Goal: Task Accomplishment & Management: Use online tool/utility

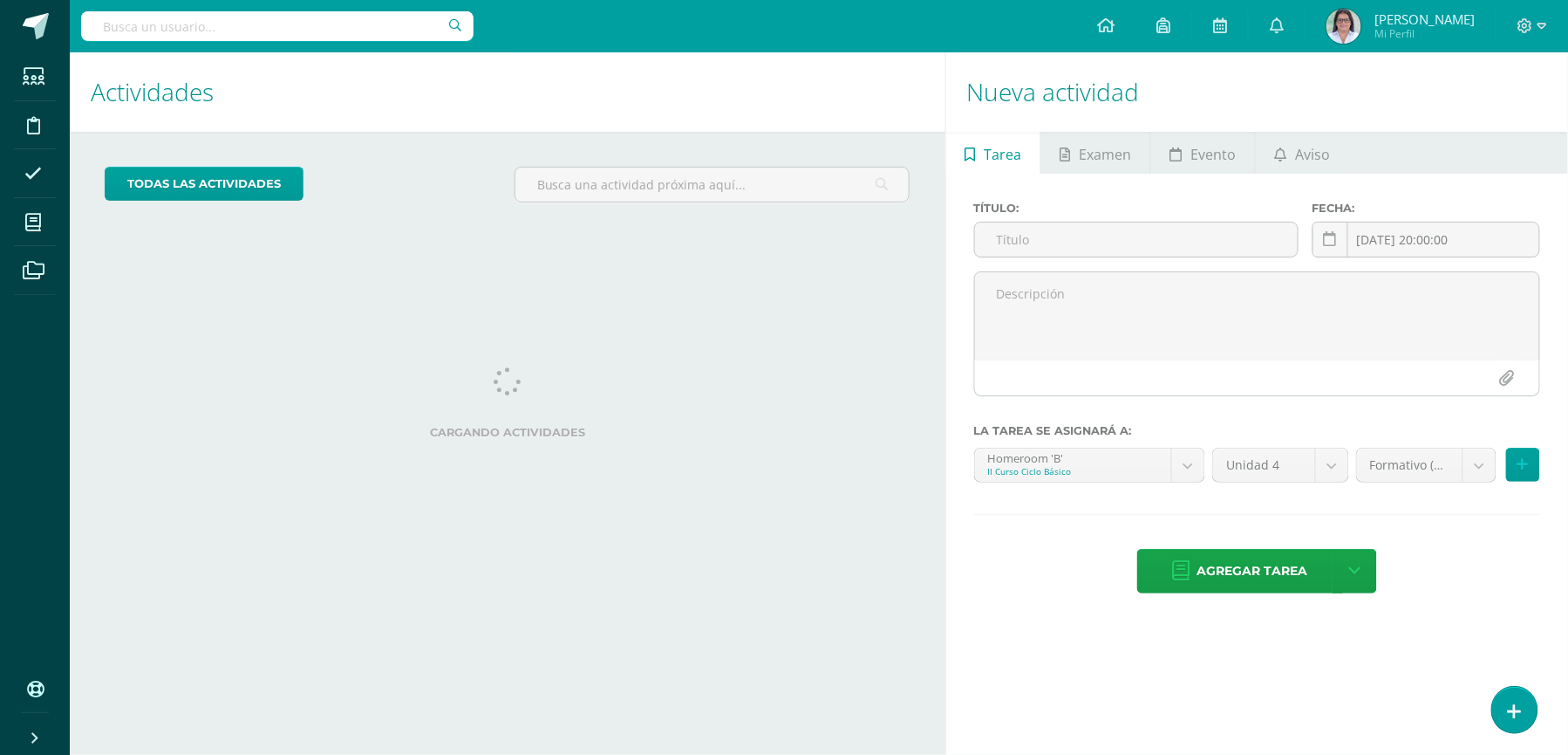
click at [817, 119] on h1 "Actividades" at bounding box center [507, 91] width 834 height 79
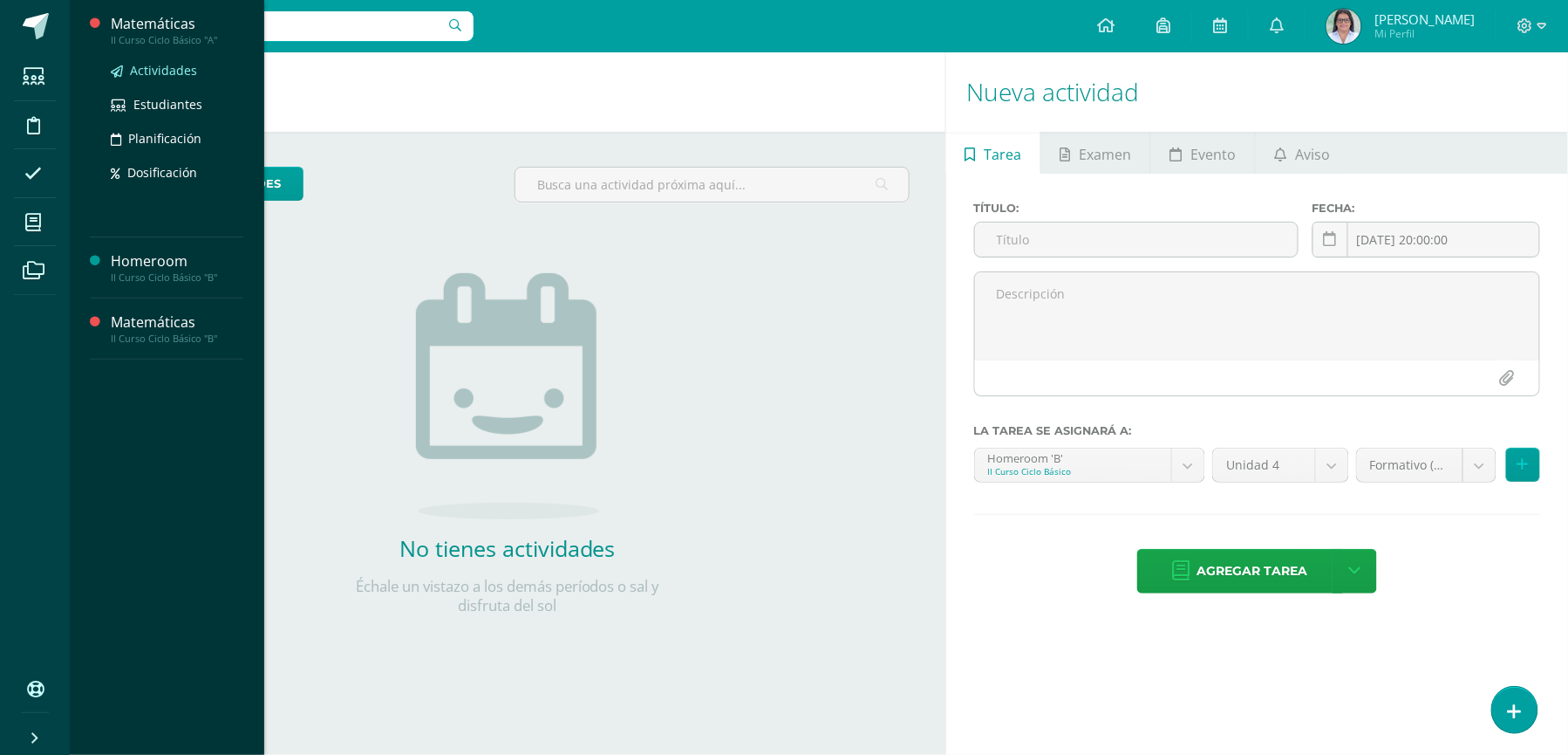
click at [186, 79] on link "Actividades" at bounding box center [176, 70] width 132 height 20
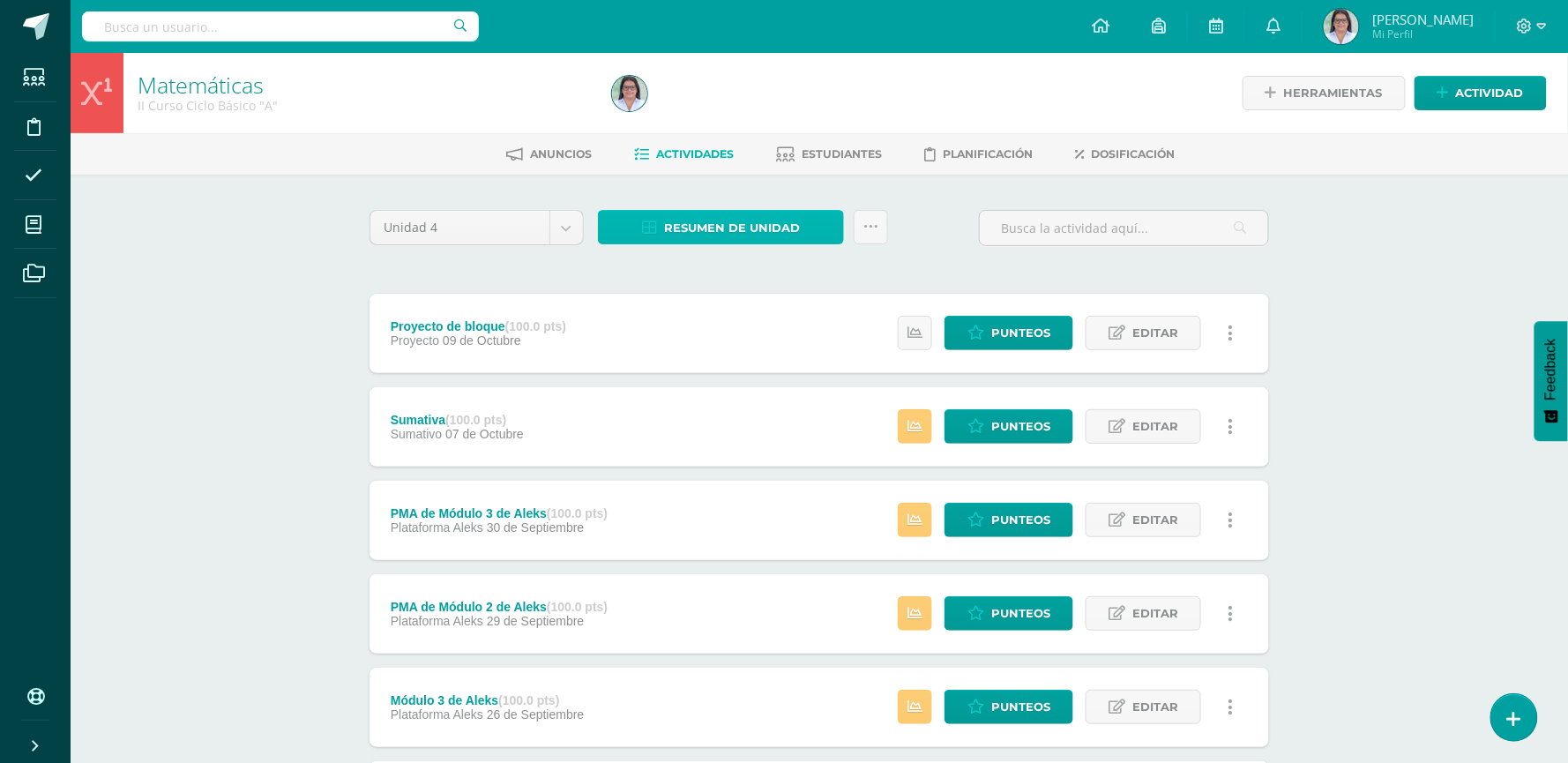
click at [824, 230] on link "Resumen de unidad" at bounding box center [721, 226] width 246 height 34
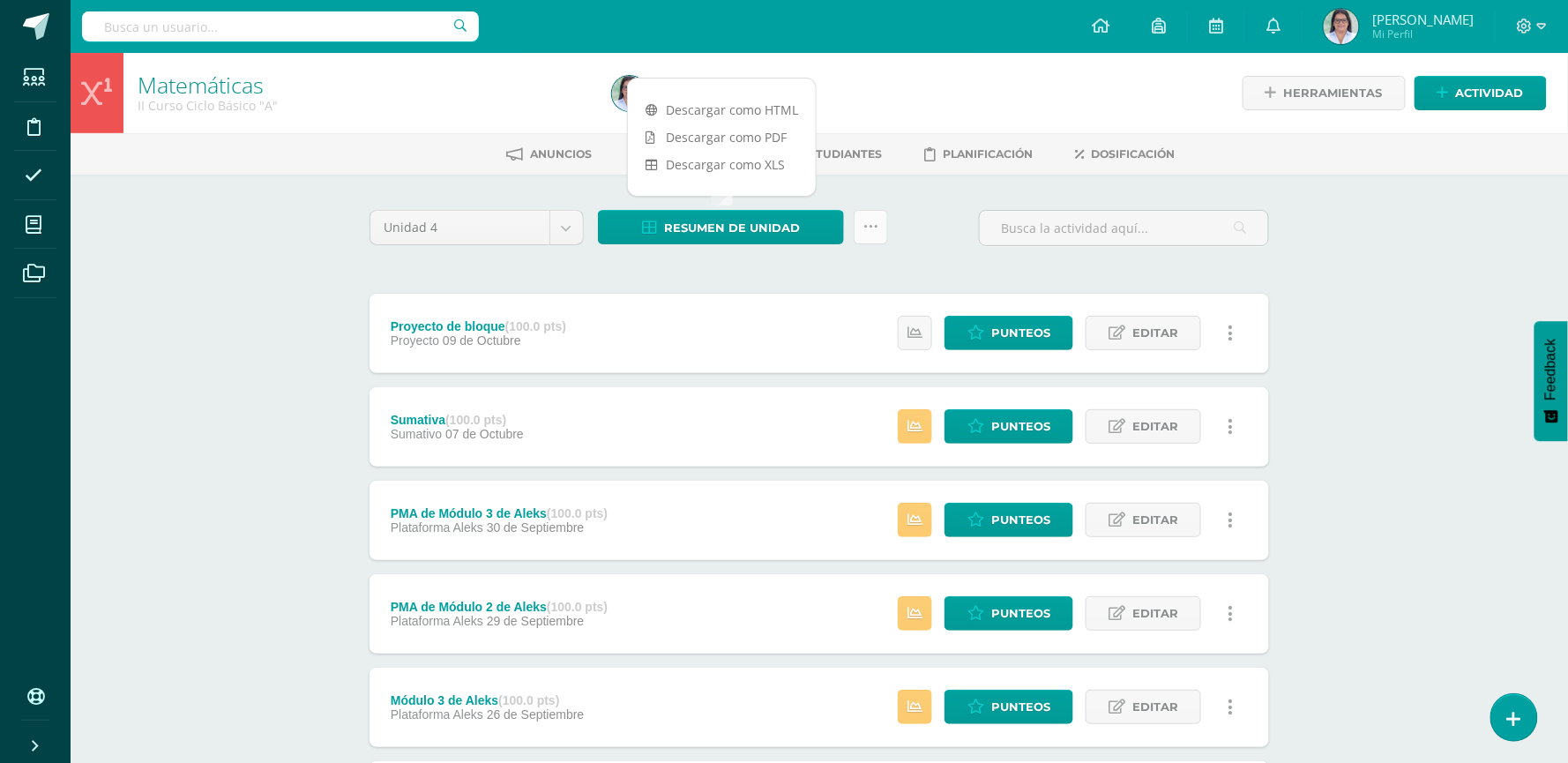
click at [876, 223] on icon at bounding box center [871, 227] width 15 height 15
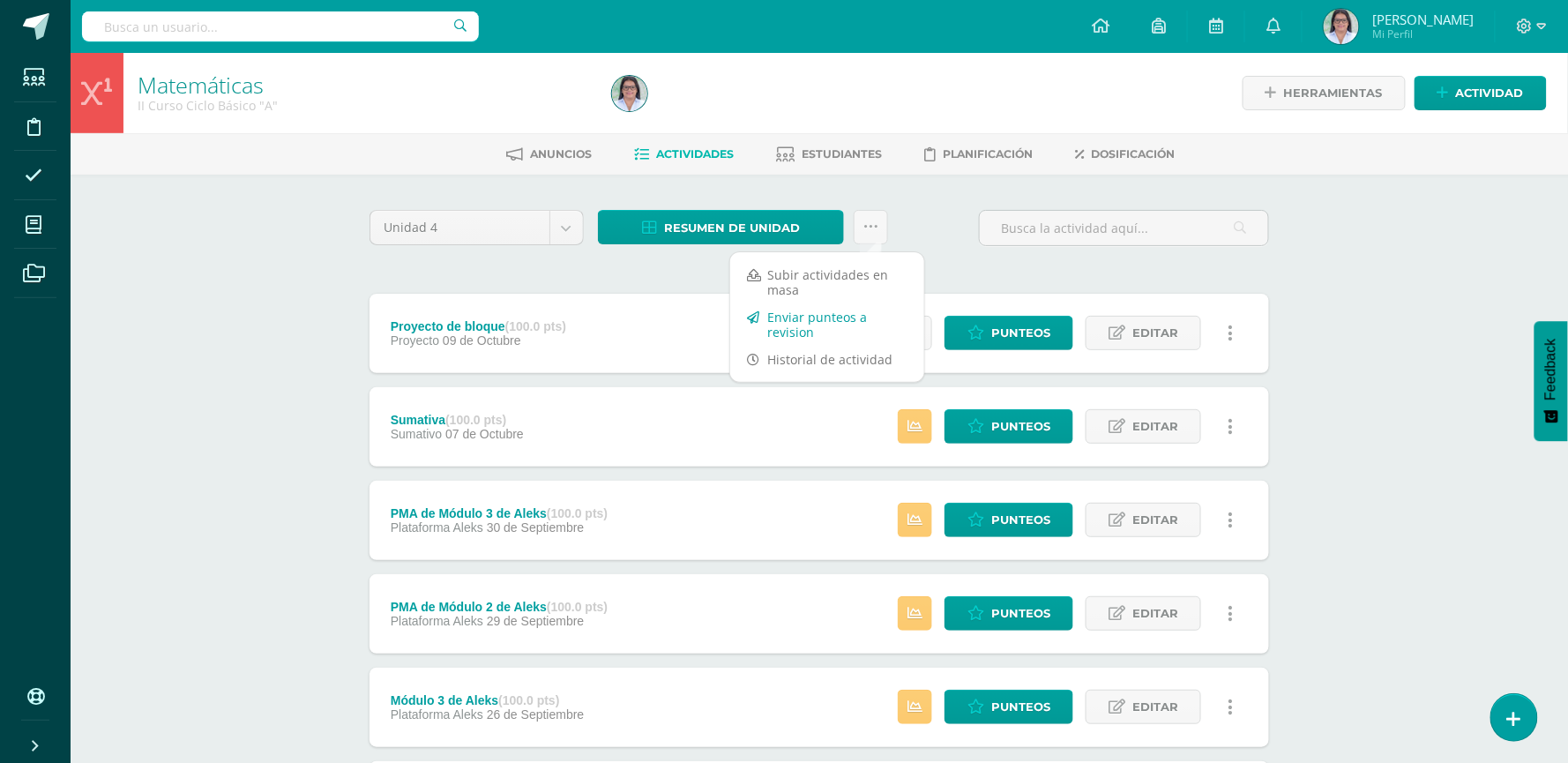
click at [840, 322] on link "Enviar punteos a revision" at bounding box center [827, 325] width 194 height 42
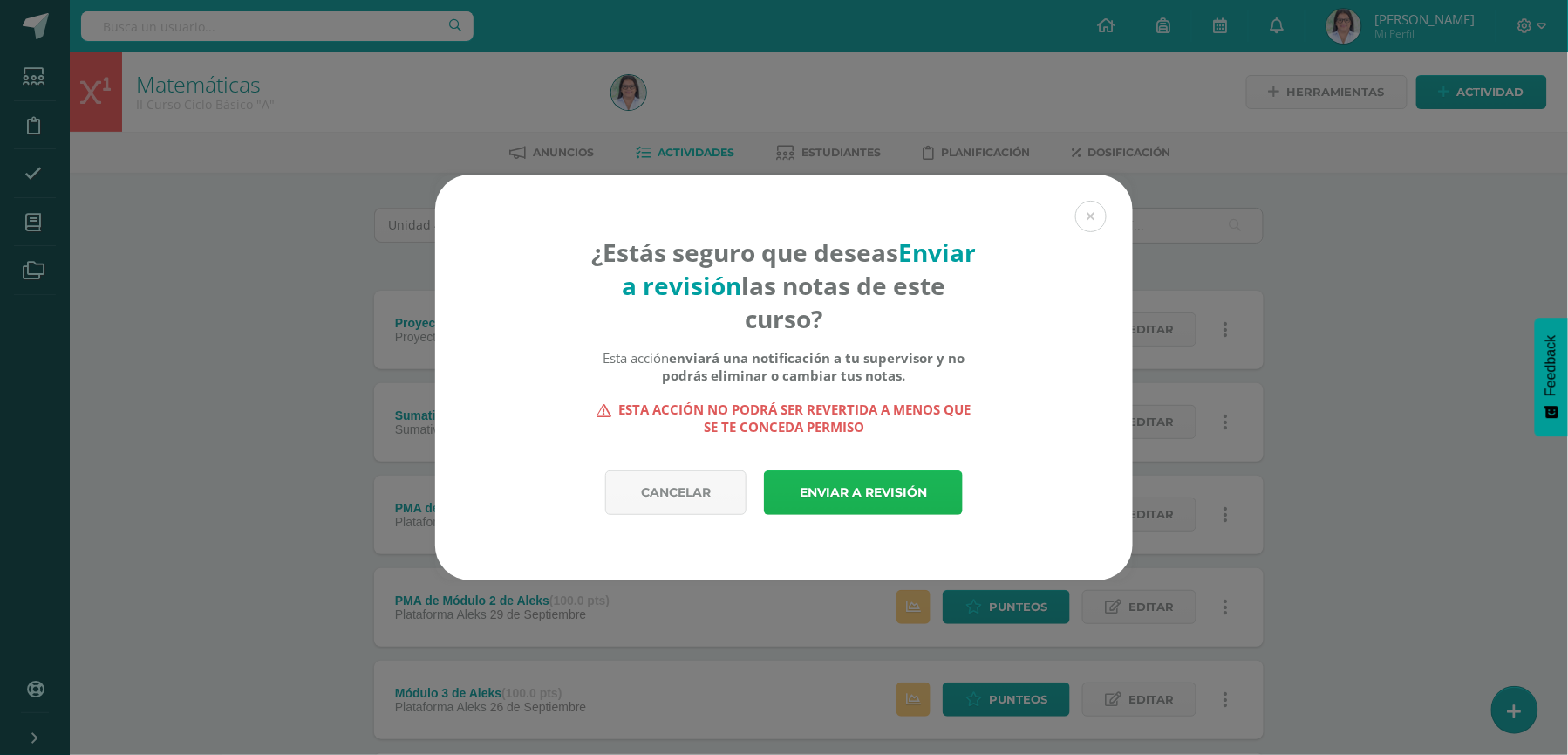
click at [890, 485] on link "Enviar a revisión" at bounding box center [863, 492] width 199 height 45
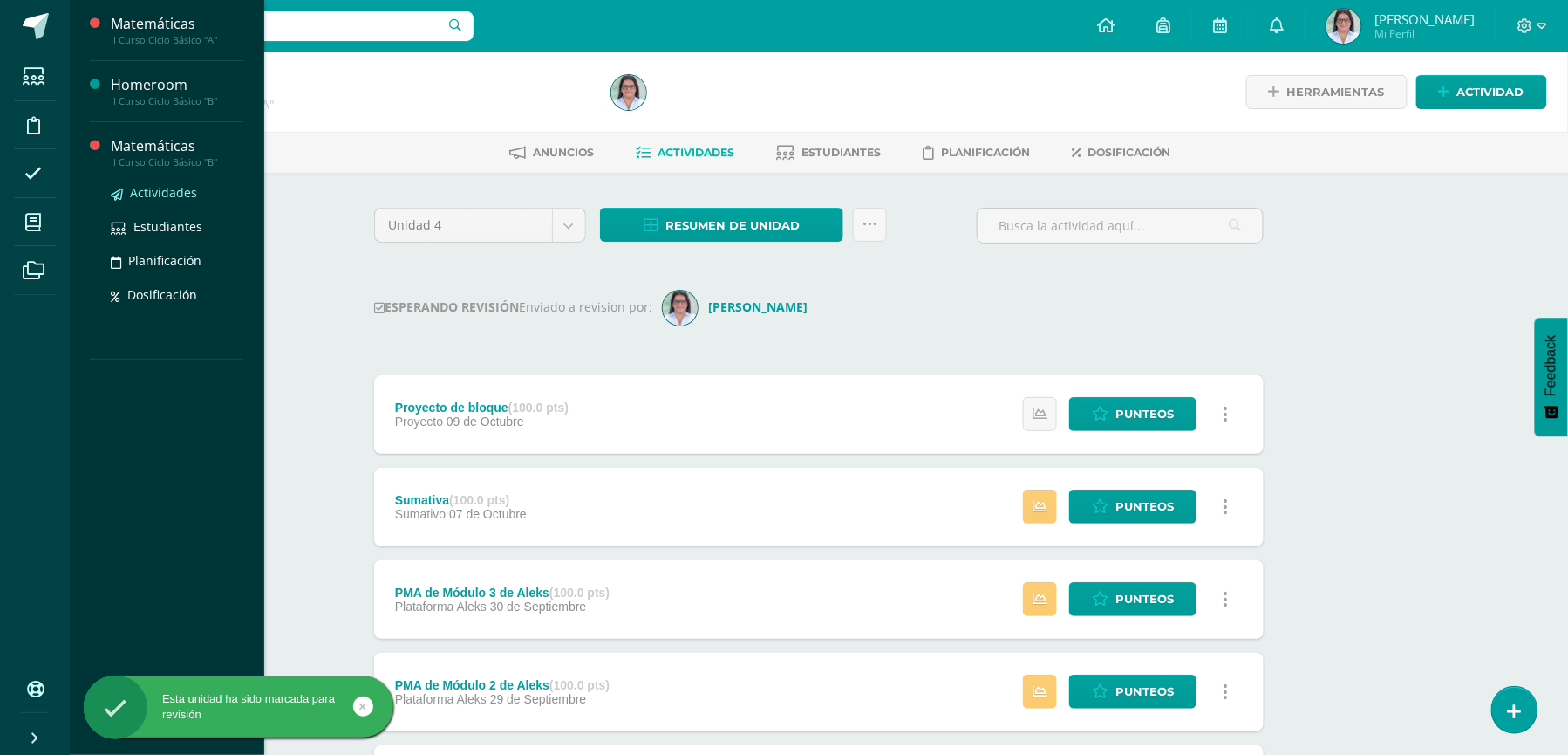
click at [175, 190] on span "Actividades" at bounding box center [163, 193] width 68 height 16
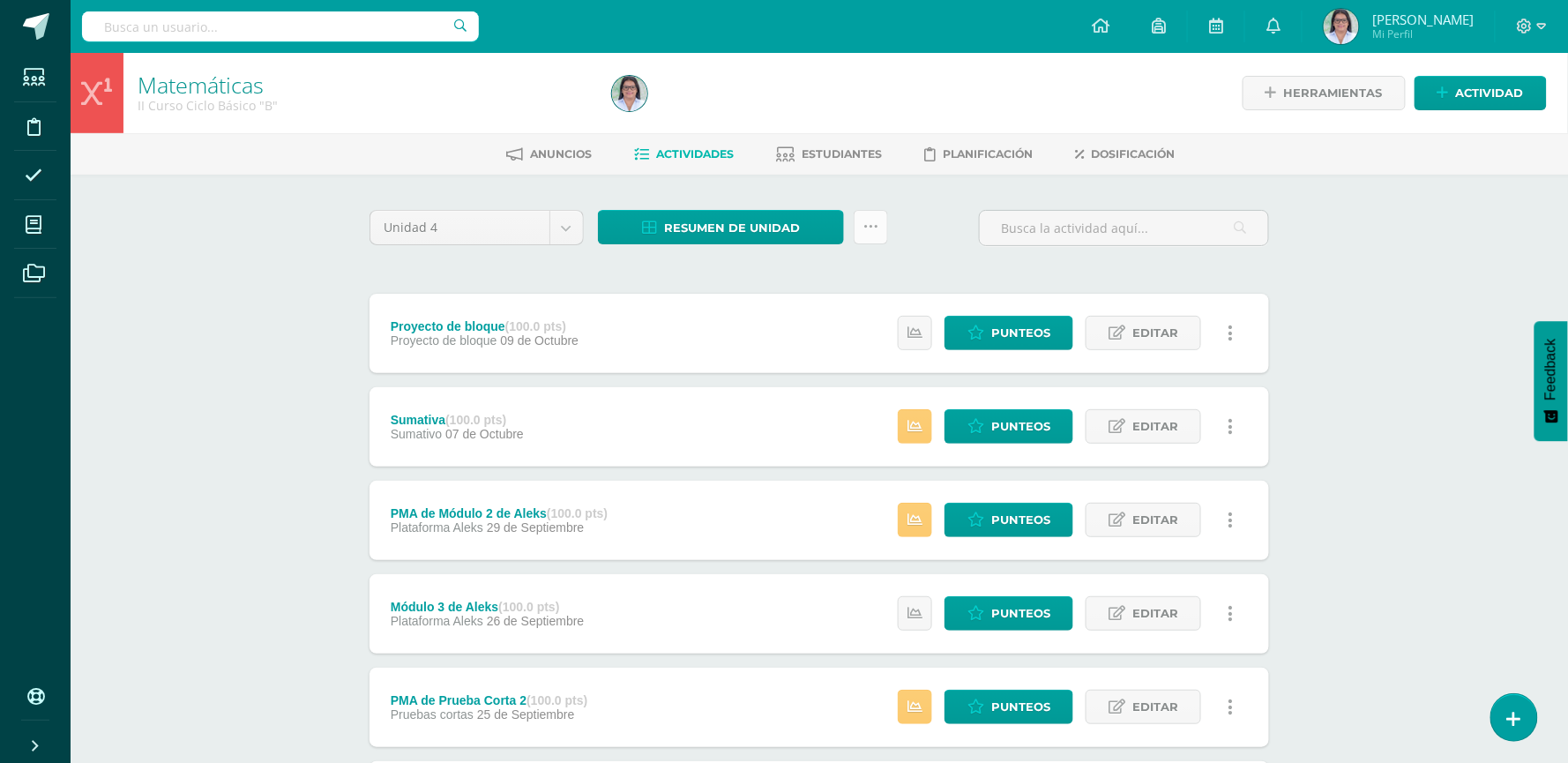
click at [877, 221] on icon at bounding box center [871, 227] width 15 height 15
click at [861, 318] on link "Enviar punteos a revision" at bounding box center [827, 325] width 194 height 42
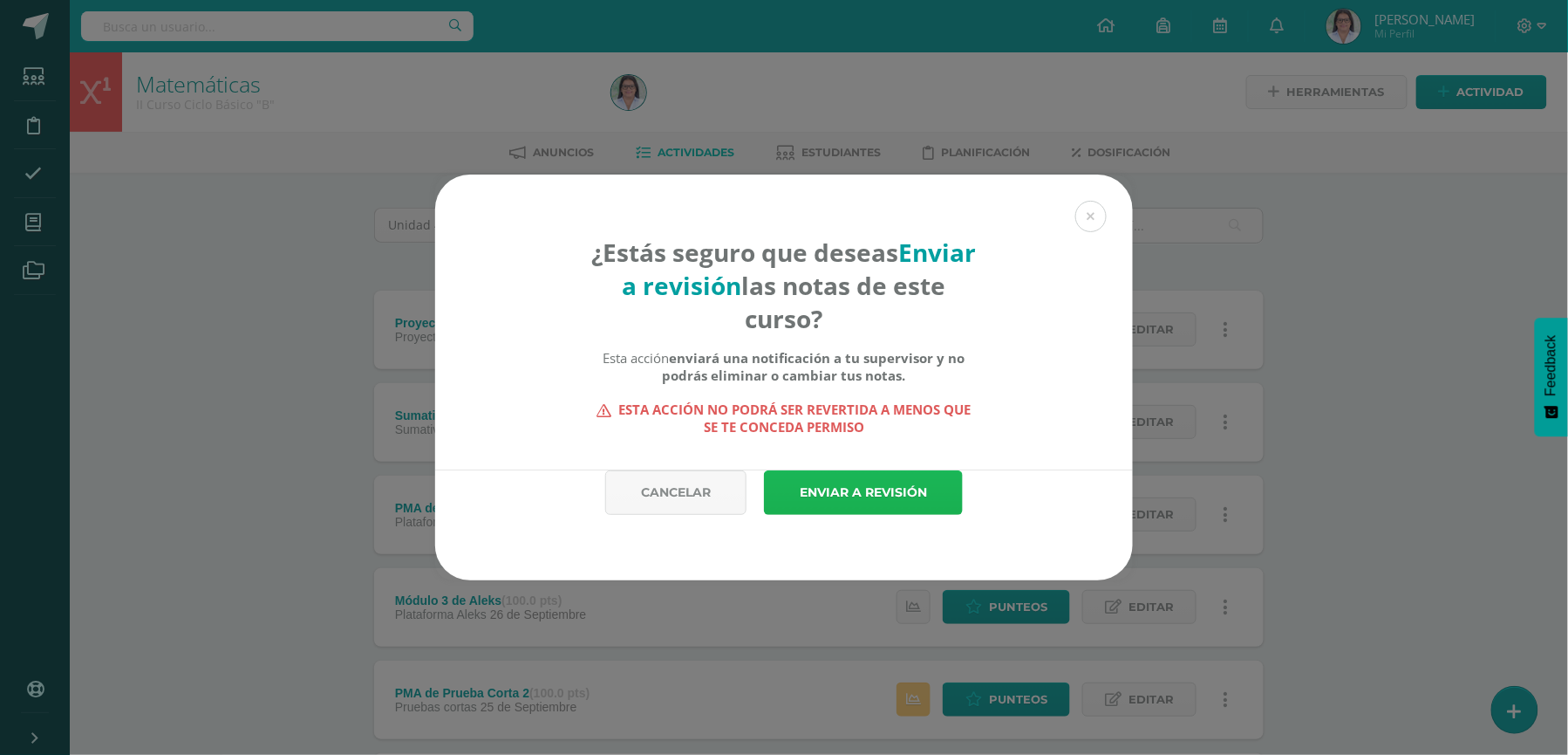
click at [901, 478] on link "Enviar a revisión" at bounding box center [863, 492] width 199 height 45
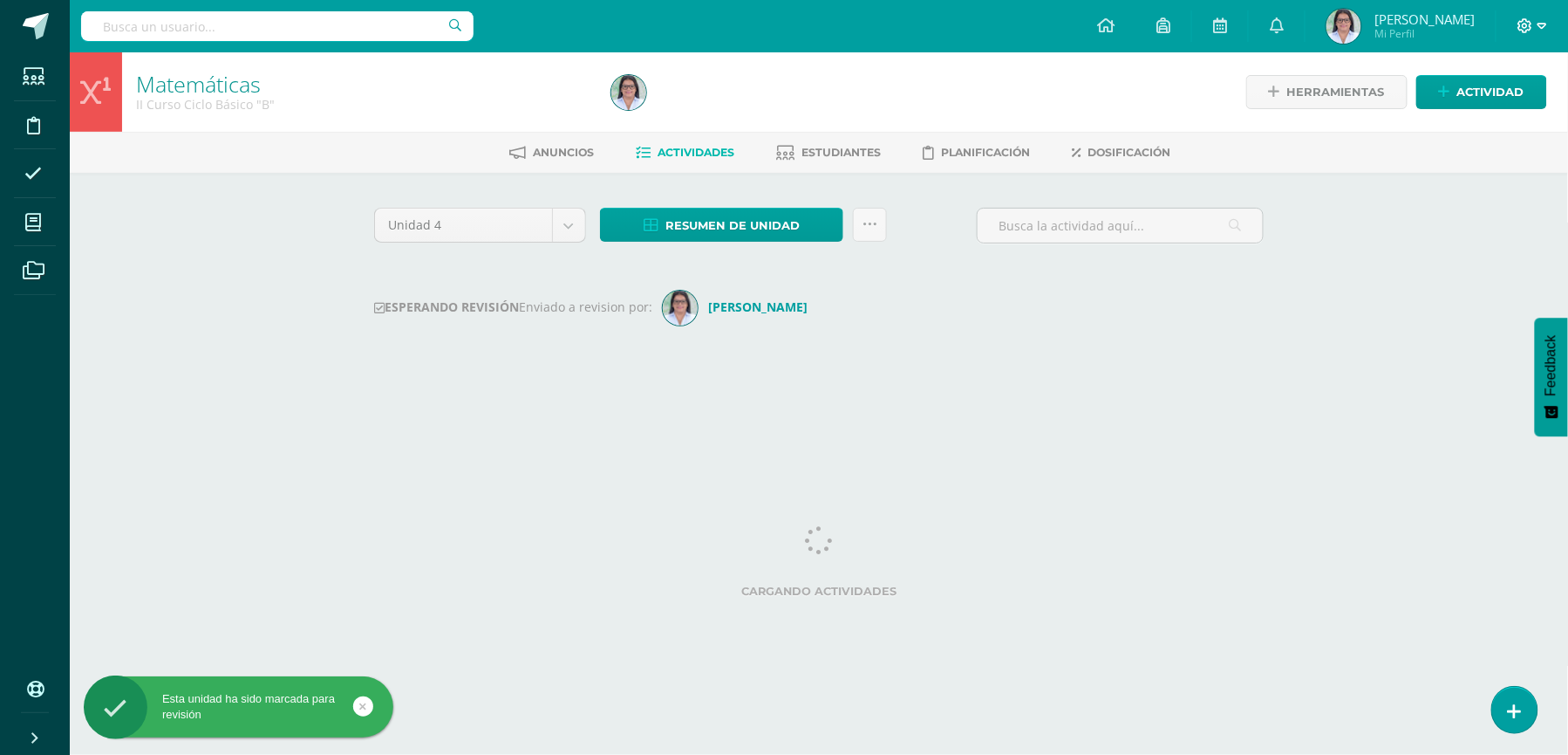
click at [1545, 28] on icon at bounding box center [1542, 26] width 10 height 16
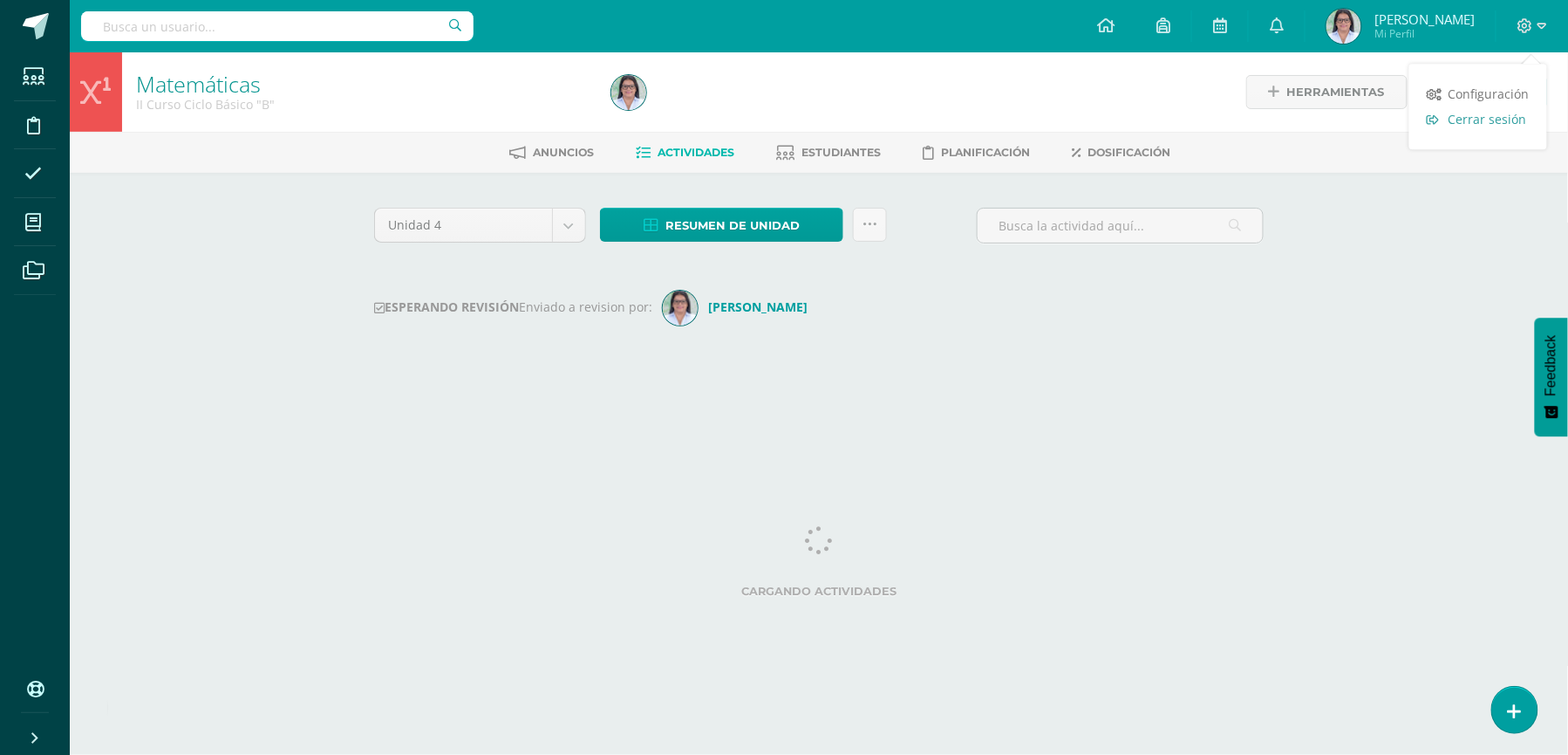
click at [1482, 122] on span "Cerrar sesión" at bounding box center [1488, 119] width 78 height 16
